Goal: Find specific page/section: Find specific page/section

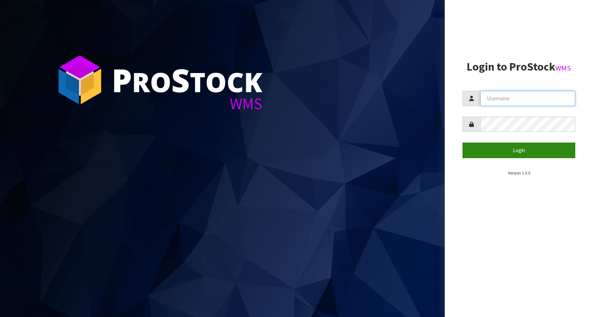
type input "KitchenAid"
click at [518, 152] on button "Login" at bounding box center [518, 150] width 113 height 15
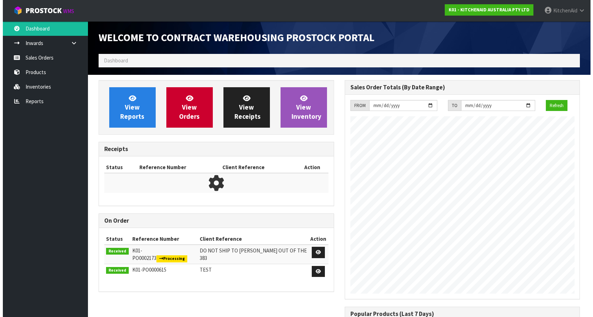
scroll to position [393, 246]
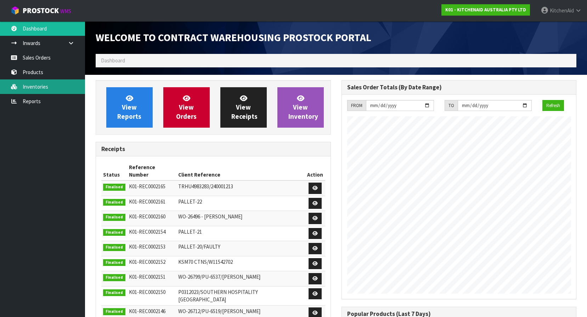
click at [27, 80] on link "Inventories" at bounding box center [42, 86] width 85 height 15
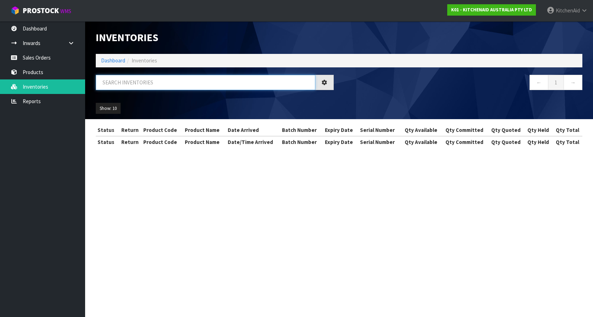
click at [130, 83] on input "text" at bounding box center [205, 82] width 219 height 15
paste input "5KMT2109ABM"
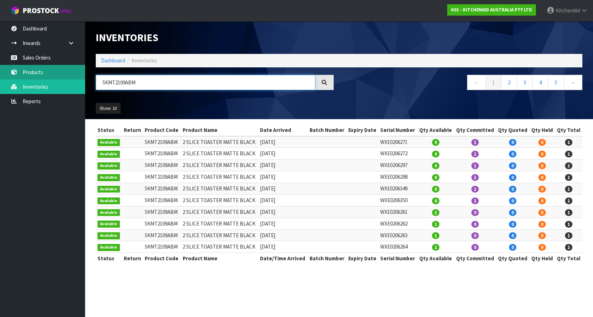
type input "5KMT2109ABM"
click at [58, 76] on link "Products" at bounding box center [42, 72] width 85 height 15
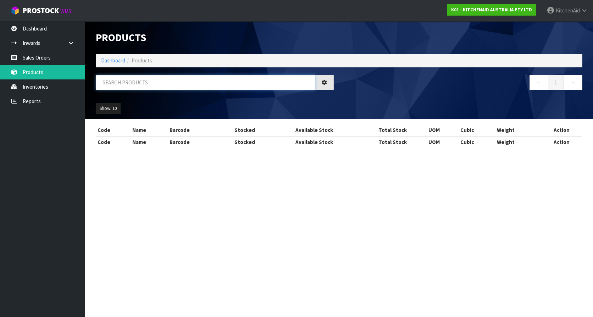
click at [133, 79] on input "text" at bounding box center [205, 82] width 219 height 15
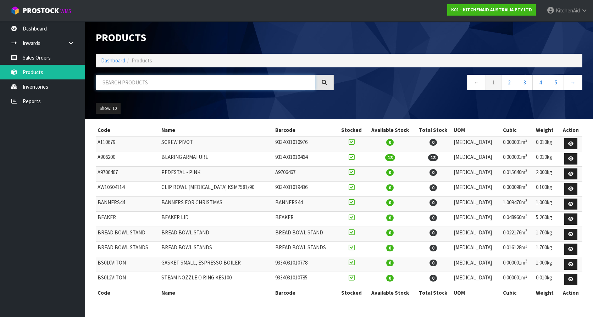
paste input "5KMT2109ABM"
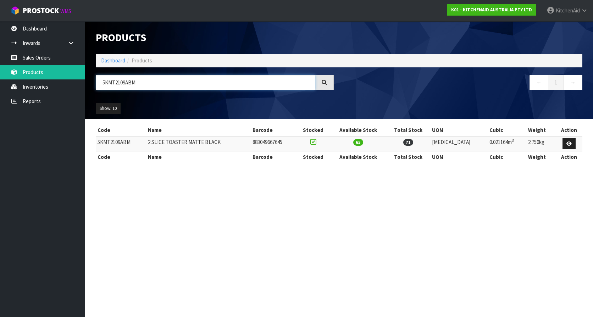
type input "5KMT2109ABM"
click at [196, 203] on section "Products Import Products Drop file here to import csv template Dashboard Produc…" at bounding box center [296, 158] width 593 height 317
